Goal: Information Seeking & Learning: Check status

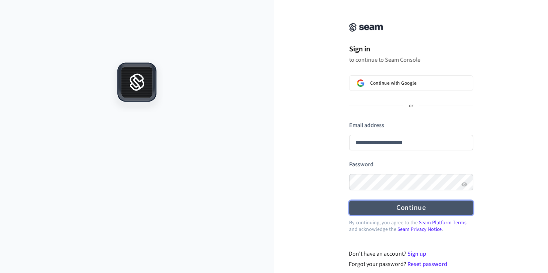
click at [393, 206] on button "Continue" at bounding box center [411, 207] width 124 height 14
type input "**********"
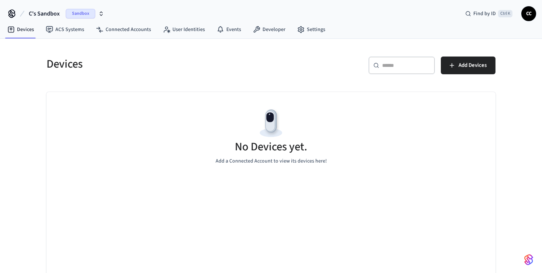
click at [150, 71] on h5 "Devices" at bounding box center [157, 63] width 220 height 15
click at [83, 16] on span "Sandbox" at bounding box center [81, 14] width 30 height 10
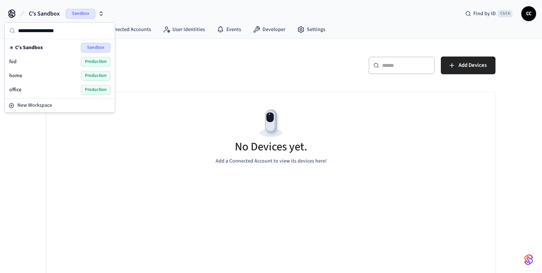
click at [43, 94] on div "office Production" at bounding box center [59, 90] width 107 height 14
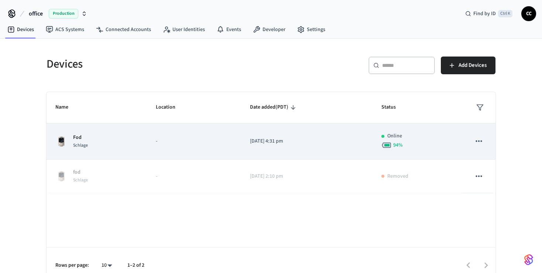
click at [251, 149] on td "[DATE] 4:31 pm" at bounding box center [307, 141] width 132 height 36
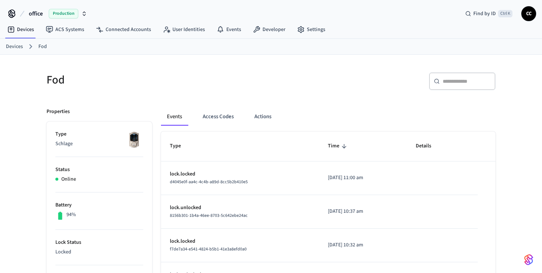
click at [233, 70] on div "Fod" at bounding box center [152, 79] width 229 height 32
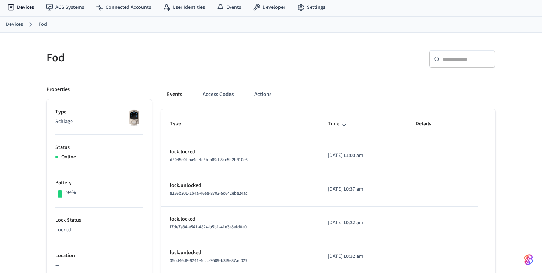
scroll to position [39, 0]
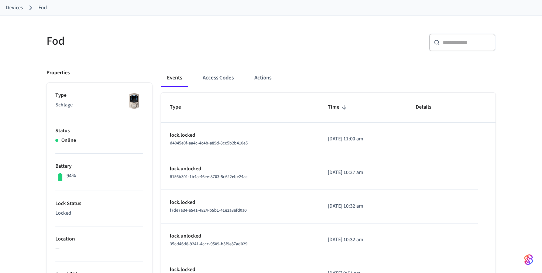
scroll to position [39, 0]
click at [33, 96] on div "Fod ​ ​ Properties Type Schlage Status Online Battery 94% Lock Status Locked Lo…" at bounding box center [271, 262] width 542 height 493
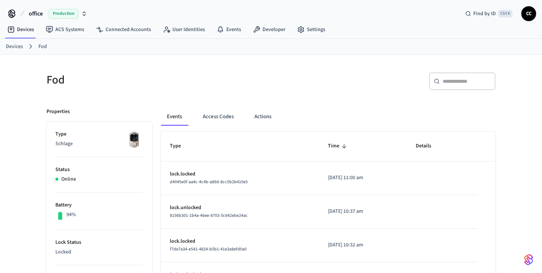
scroll to position [0, 0]
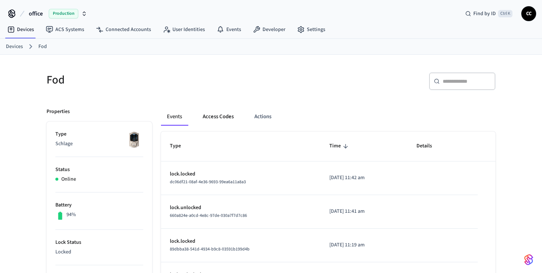
click at [213, 117] on button "Access Codes" at bounding box center [218, 117] width 43 height 18
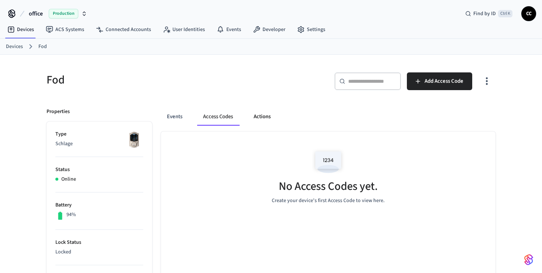
click at [260, 117] on button "Actions" at bounding box center [262, 117] width 29 height 18
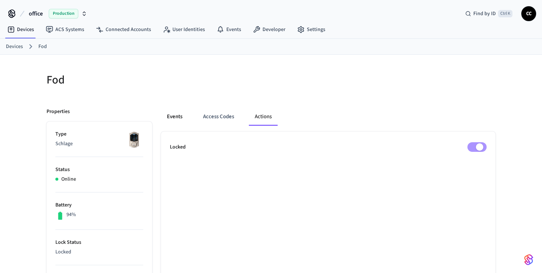
click at [180, 117] on button "Events" at bounding box center [174, 117] width 27 height 18
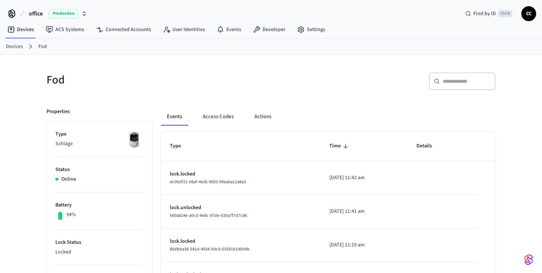
click at [192, 78] on h5 "Fod" at bounding box center [157, 79] width 220 height 15
click at [96, 80] on h5 "Fod" at bounding box center [157, 79] width 220 height 15
click at [385, 78] on div "​ ​" at bounding box center [385, 84] width 220 height 24
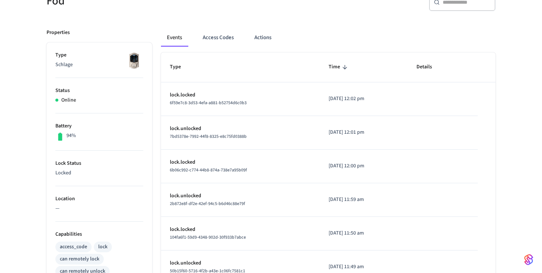
scroll to position [78, 0]
click at [36, 61] on div "Fod ​ ​ Properties Type Schlage Status Online Battery 94% Lock Status Locked Lo…" at bounding box center [271, 223] width 472 height 493
